Goal: Task Accomplishment & Management: Complete application form

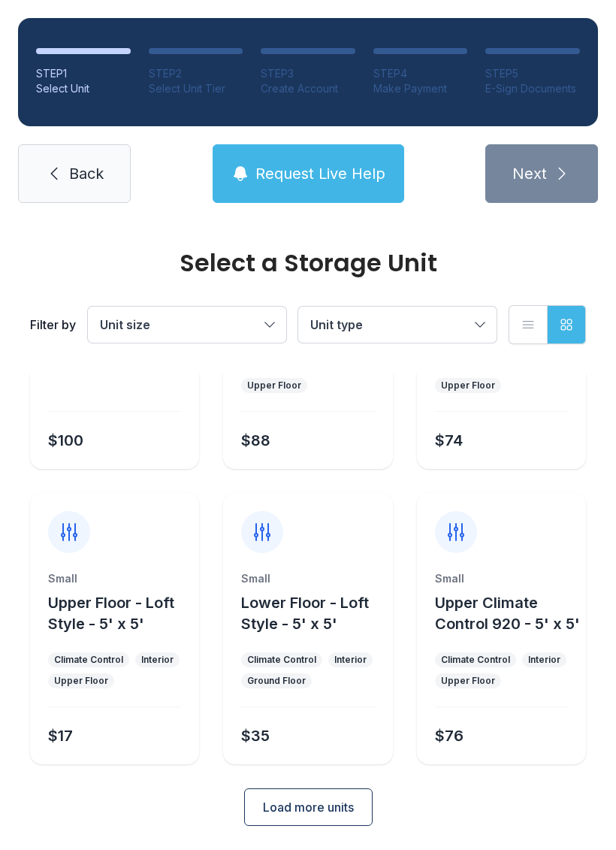
scroll to position [200, 0]
click at [535, 65] on li "STEP 5 E-Sign Documents" at bounding box center [532, 72] width 95 height 48
click at [83, 177] on span "Back" at bounding box center [86, 173] width 35 height 21
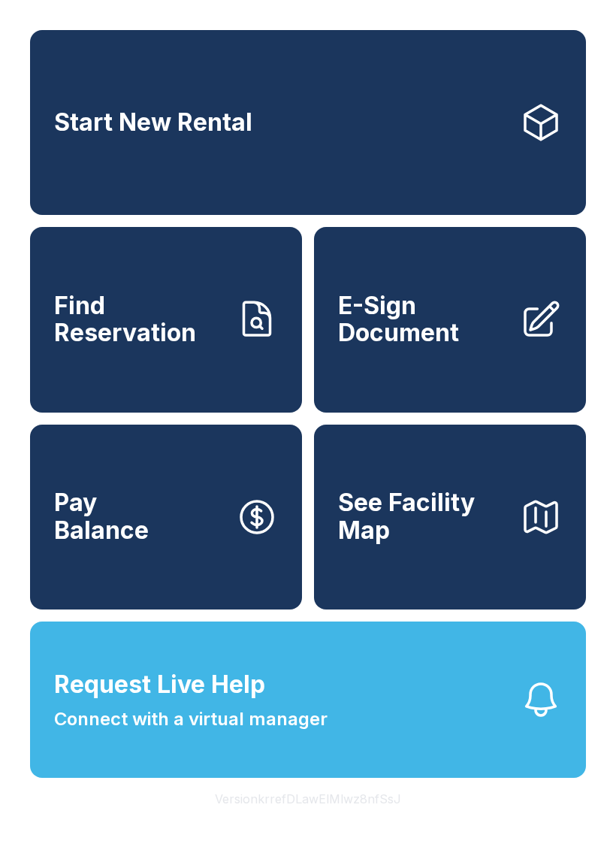
click at [438, 336] on span "E-Sign Document" at bounding box center [423, 319] width 170 height 55
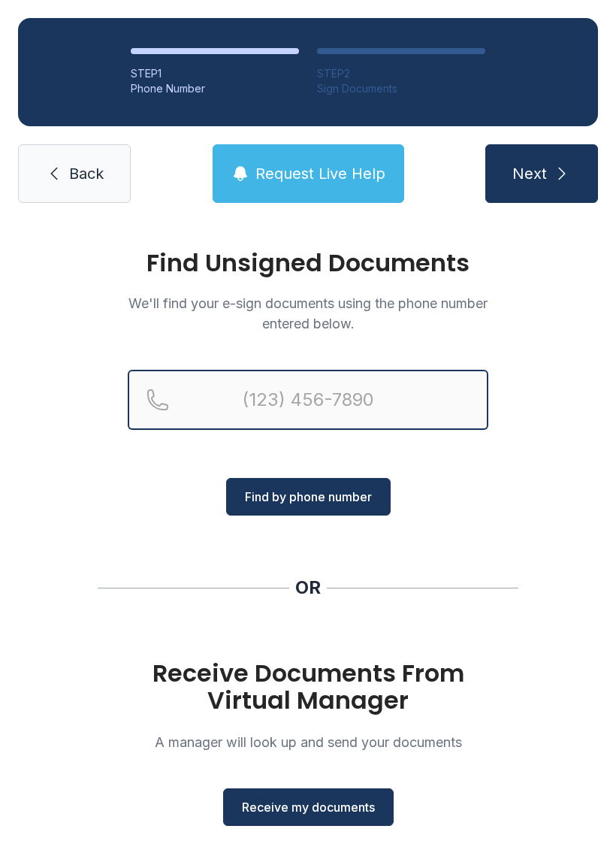
click at [291, 387] on input "Reservation phone number" at bounding box center [308, 400] width 361 height 60
type input "[PHONE_NUMBER]"
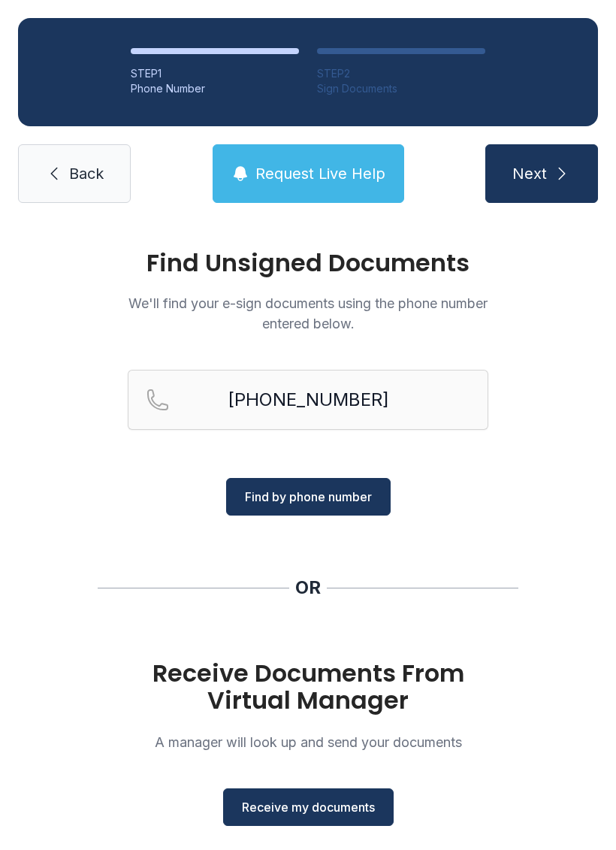
click at [327, 489] on span "Find by phone number" at bounding box center [308, 497] width 127 height 18
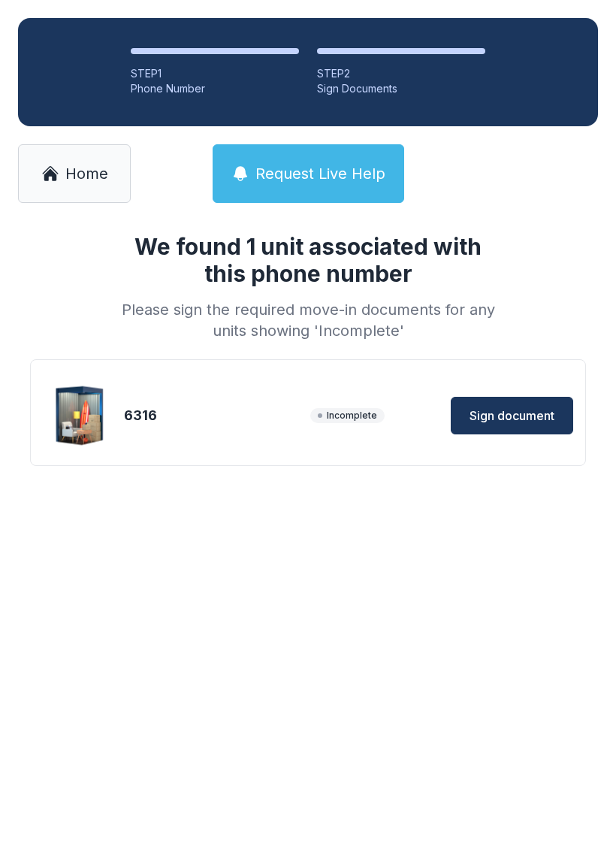
click at [524, 406] on button "Sign document" at bounding box center [512, 416] width 122 height 38
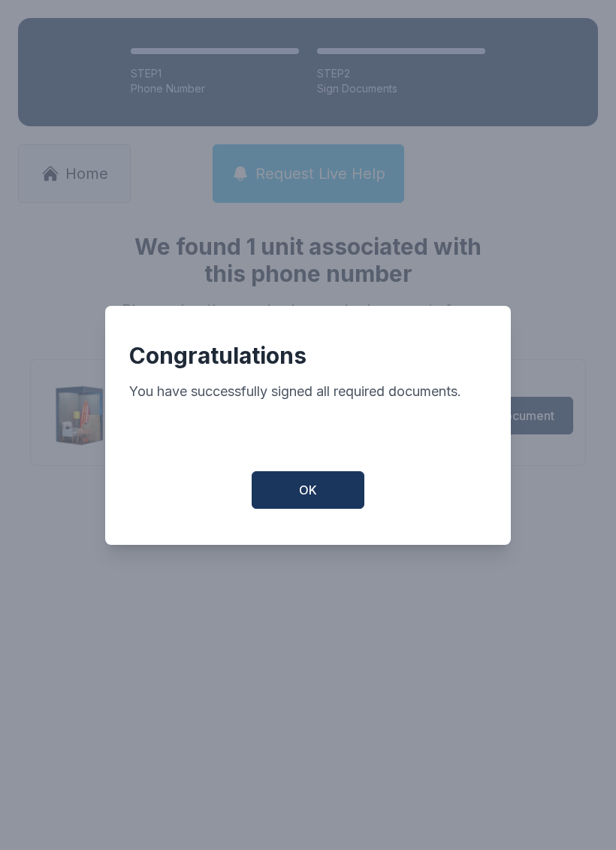
click at [312, 499] on span "OK" at bounding box center [308, 490] width 18 height 18
